Goal: Find specific page/section: Locate item on page

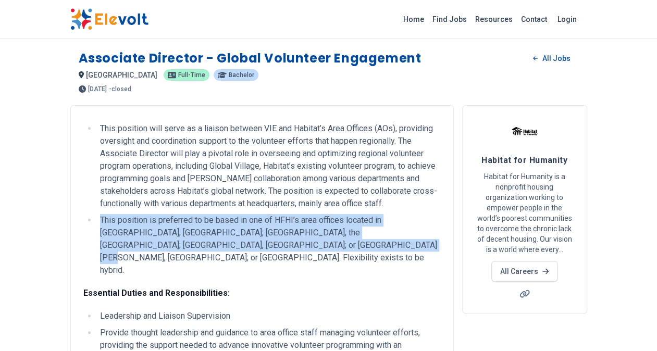
drag, startPoint x: 254, startPoint y: 244, endPoint x: 102, endPoint y: 221, distance: 154.3
click at [102, 221] on li "This position is preferred to be based in one of HFHI’s area offices located in…" at bounding box center [269, 245] width 344 height 62
copy li "This position is preferred to be based in one of HFHI’s area offices located in…"
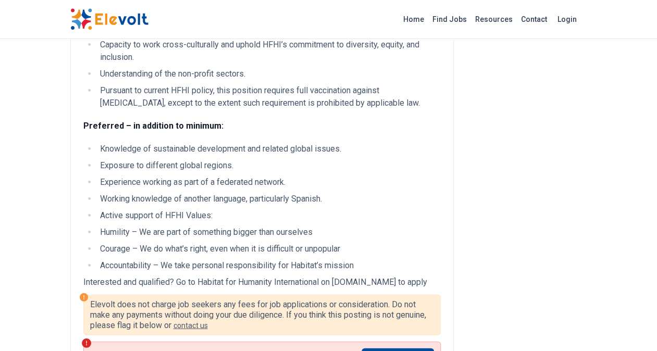
scroll to position [1198, 0]
